Goal: Information Seeking & Learning: Learn about a topic

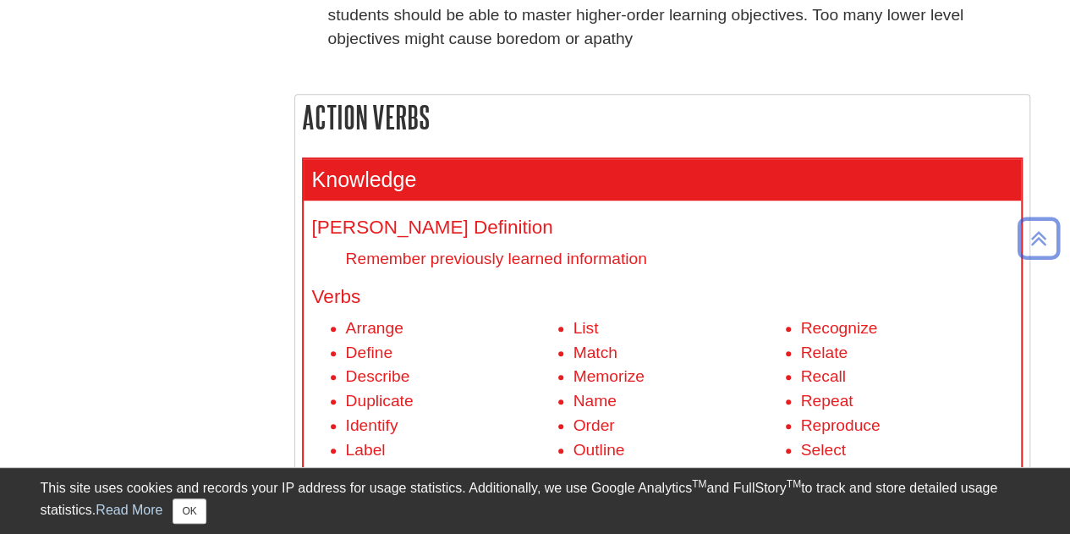
scroll to position [677, 0]
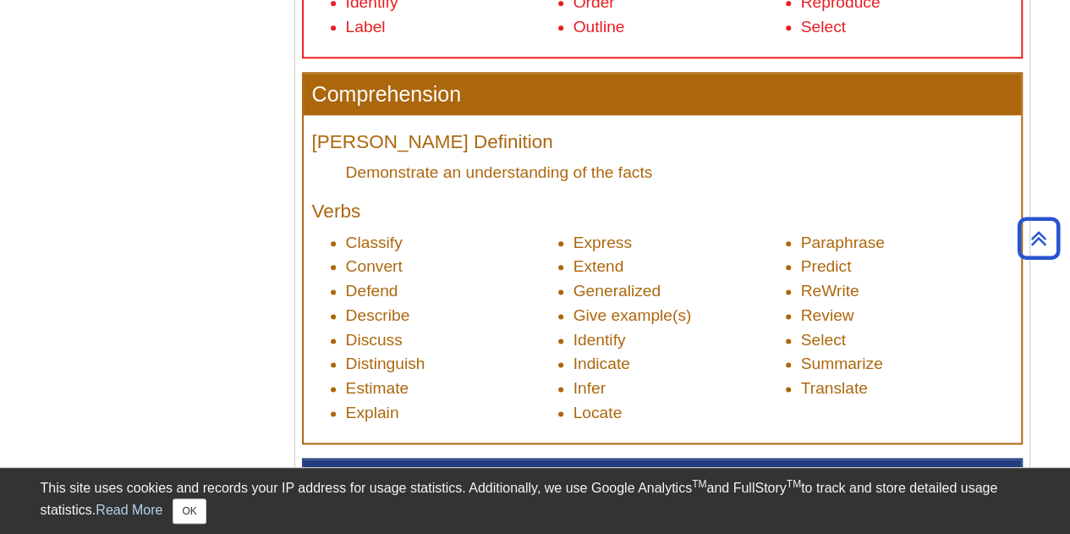
scroll to position [1015, 0]
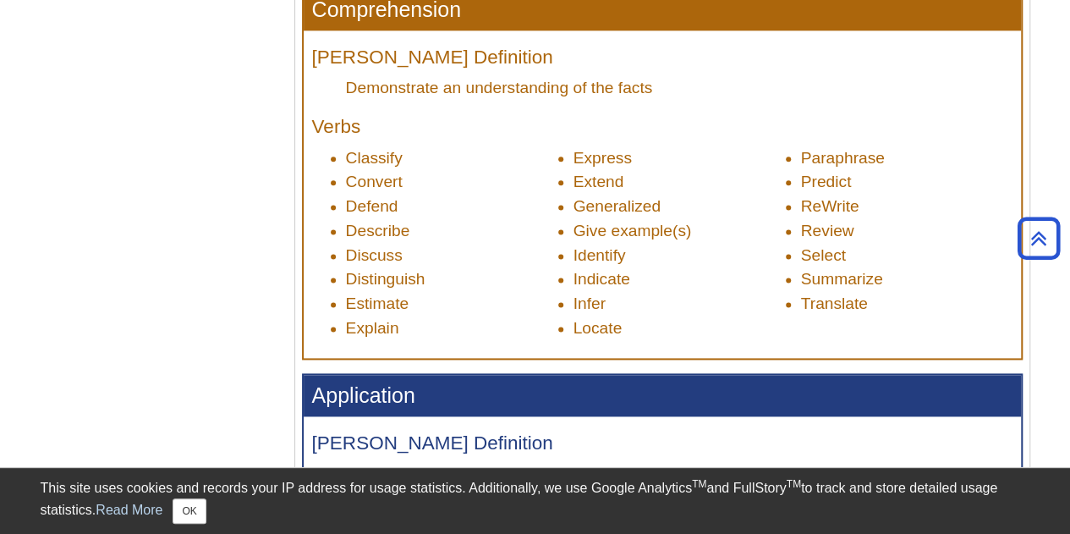
drag, startPoint x: 701, startPoint y: 234, endPoint x: 719, endPoint y: 229, distance: 18.3
click at [717, 229] on li "Give example(s)" at bounding box center [680, 231] width 212 height 25
click at [576, 195] on li "Generalized" at bounding box center [680, 207] width 212 height 25
click at [543, 203] on li "Defend" at bounding box center [452, 207] width 212 height 25
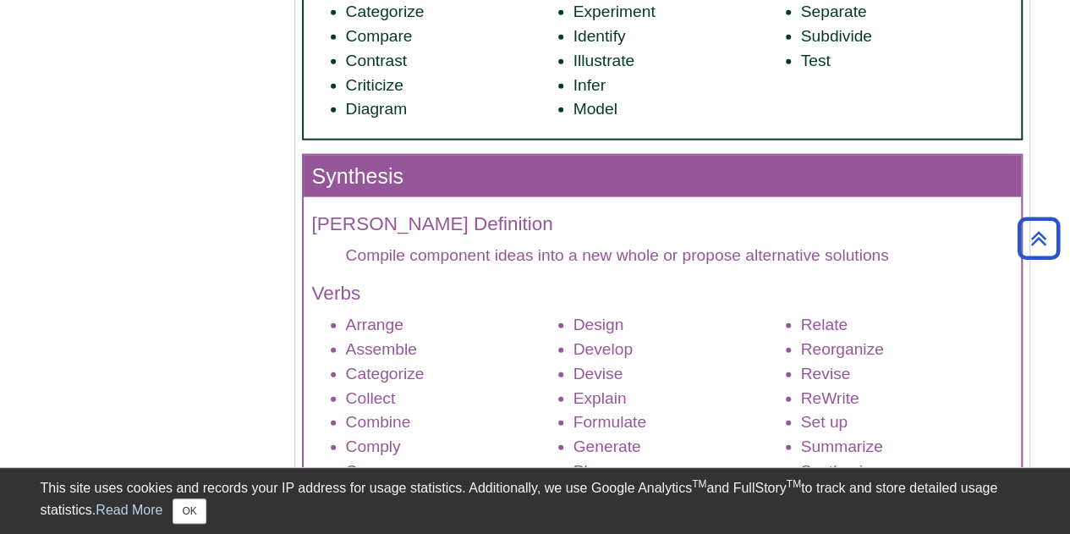
scroll to position [2115, 0]
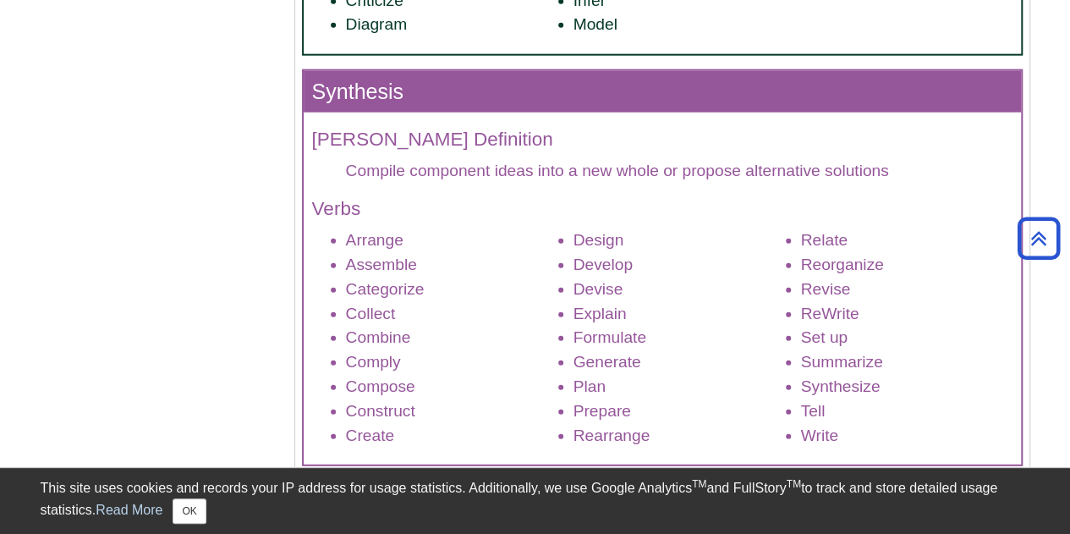
click at [530, 212] on h4 "Verbs" at bounding box center [662, 209] width 701 height 21
drag, startPoint x: 750, startPoint y: 212, endPoint x: 865, endPoint y: 202, distance: 115.5
click at [750, 213] on h4 "Verbs" at bounding box center [662, 209] width 701 height 21
click at [884, 206] on h4 "Verbs" at bounding box center [662, 209] width 701 height 21
click at [551, 223] on div "Bloom's Definition Compile component ideas into a new whole or propose alternat…" at bounding box center [662, 289] width 717 height 352
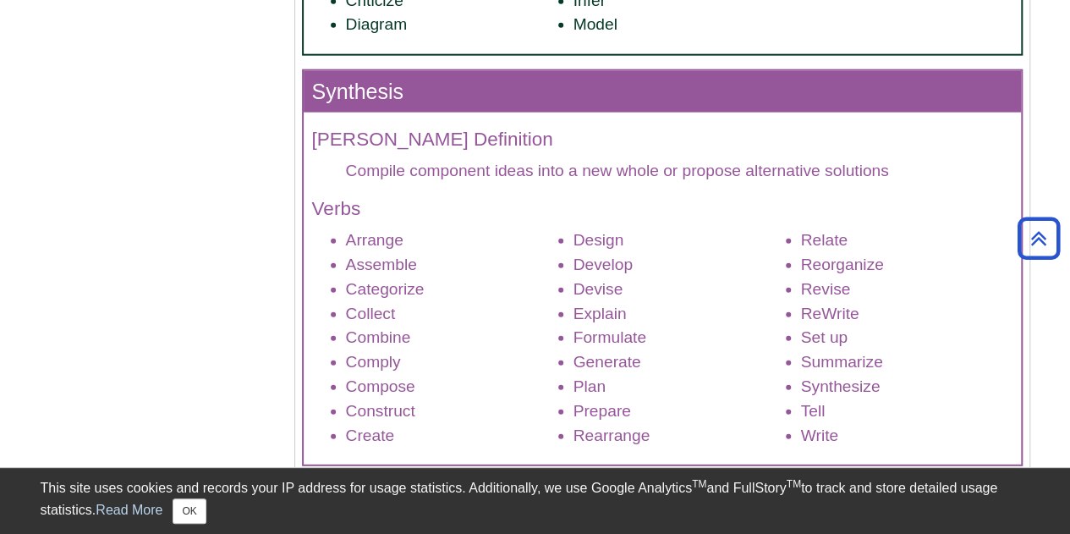
click at [910, 233] on li "Relate" at bounding box center [907, 240] width 212 height 25
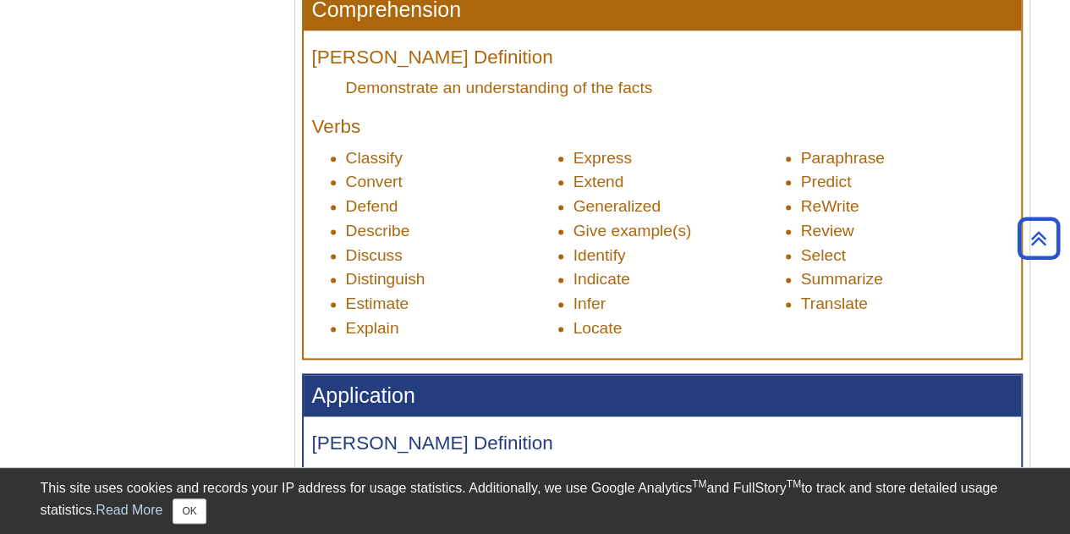
scroll to position [677, 0]
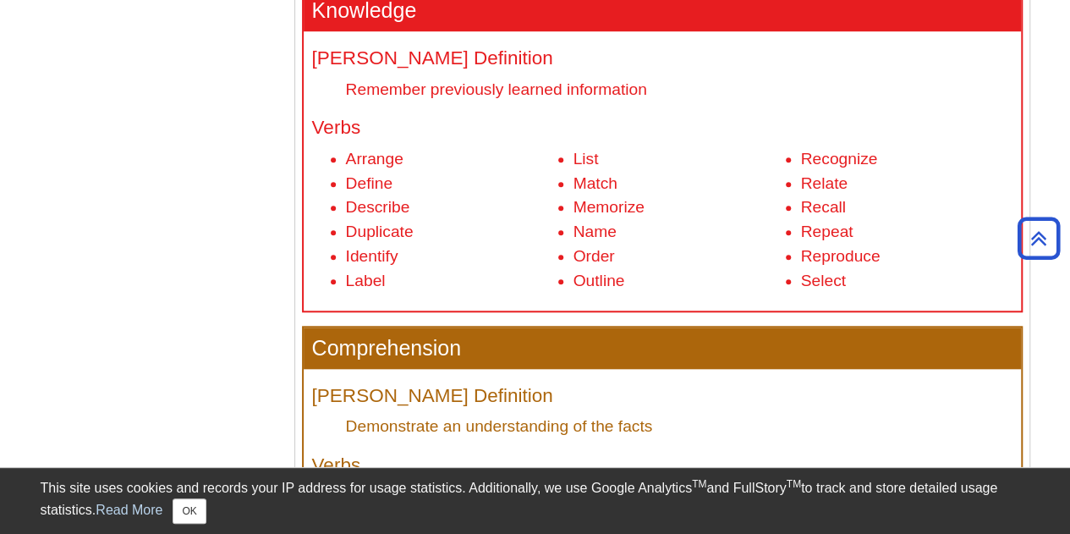
scroll to position [677, 0]
